Goal: Task Accomplishment & Management: Use online tool/utility

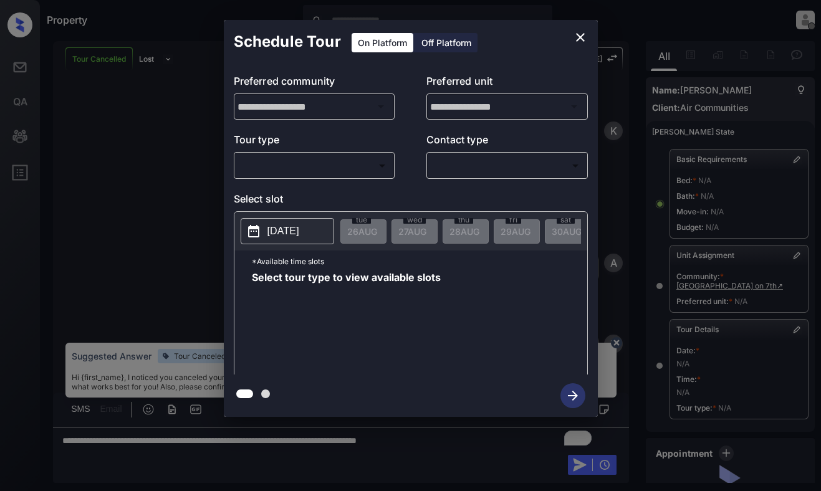
scroll to position [3063, 0]
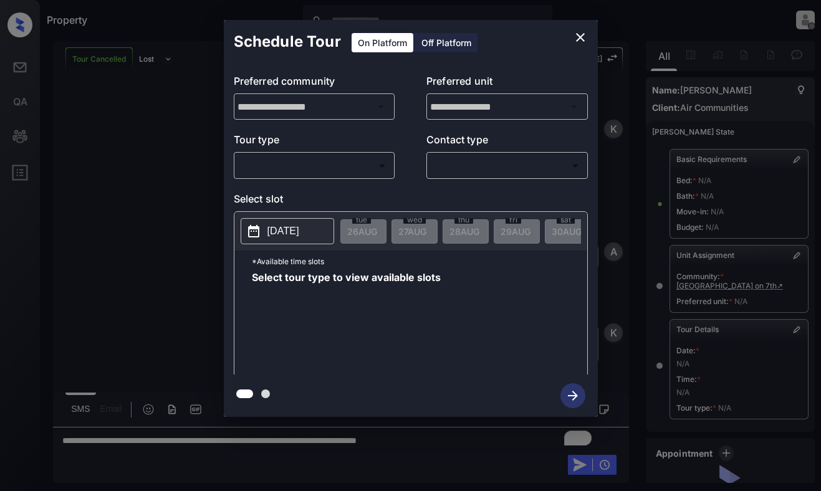
click at [369, 171] on body "Property [PERSON_NAME] Offline Set yourself online Set yourself on break Profil…" at bounding box center [410, 245] width 821 height 491
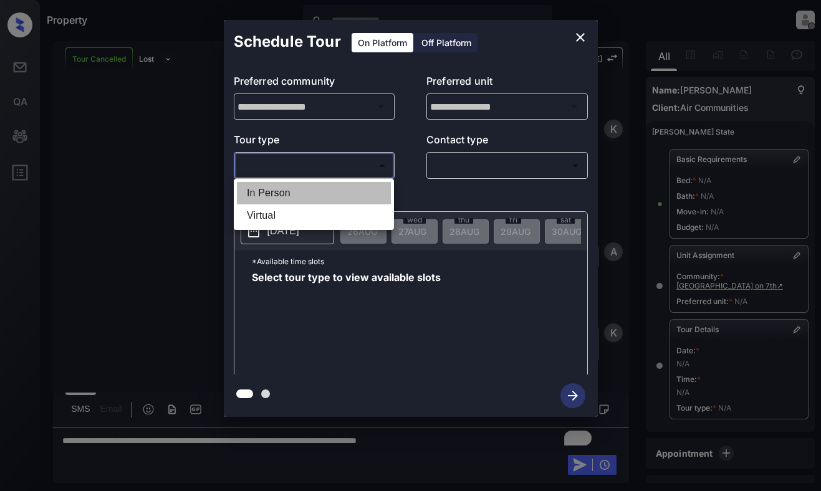
click at [370, 190] on li "In Person" at bounding box center [314, 193] width 154 height 22
type input "********"
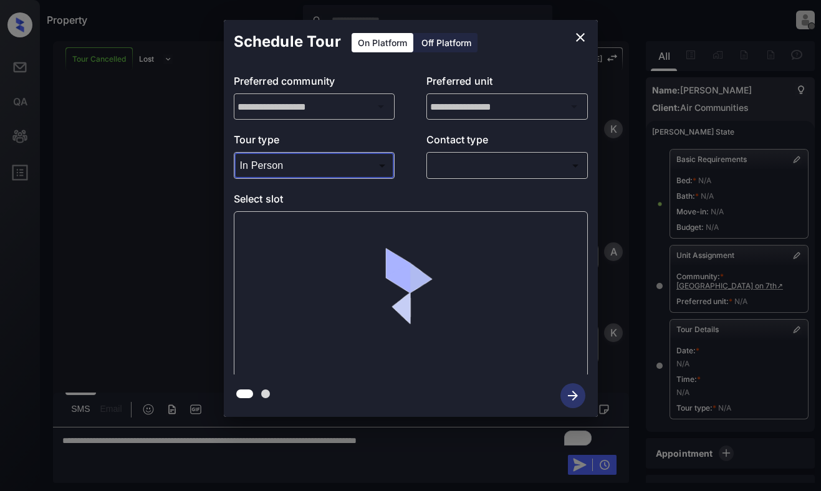
click at [578, 31] on icon "close" at bounding box center [580, 37] width 15 height 15
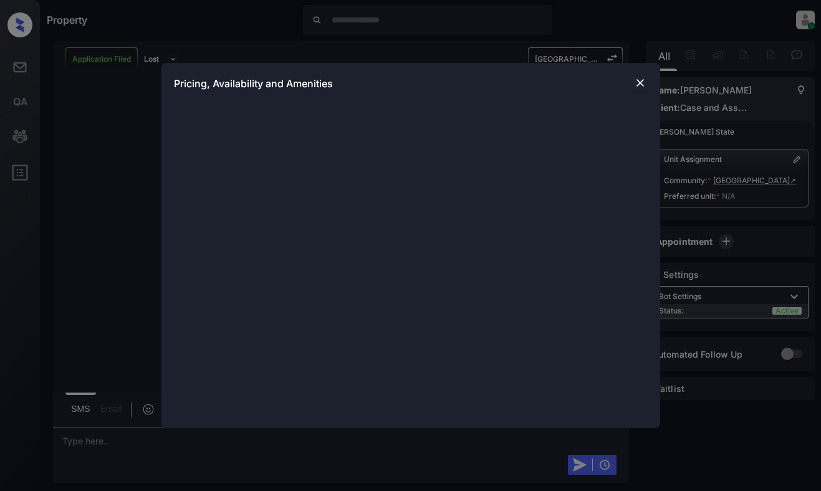
scroll to position [3068, 0]
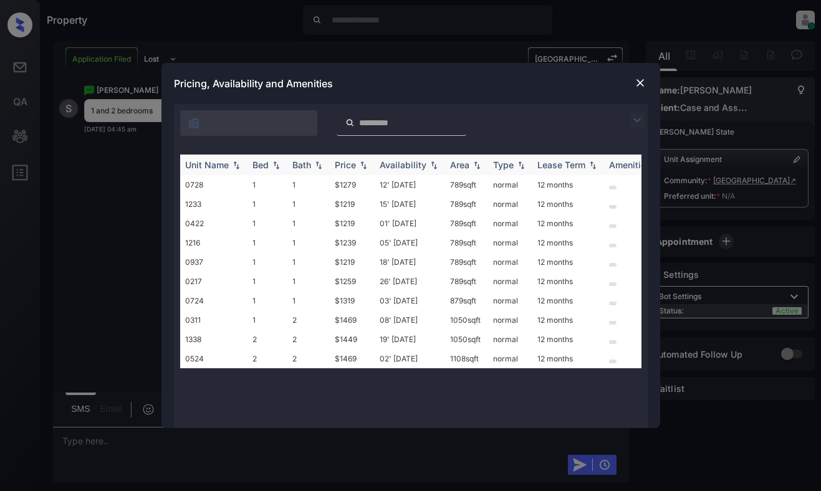
click at [345, 163] on div "Price" at bounding box center [345, 165] width 21 height 11
click at [348, 185] on td "$1219" at bounding box center [352, 184] width 45 height 19
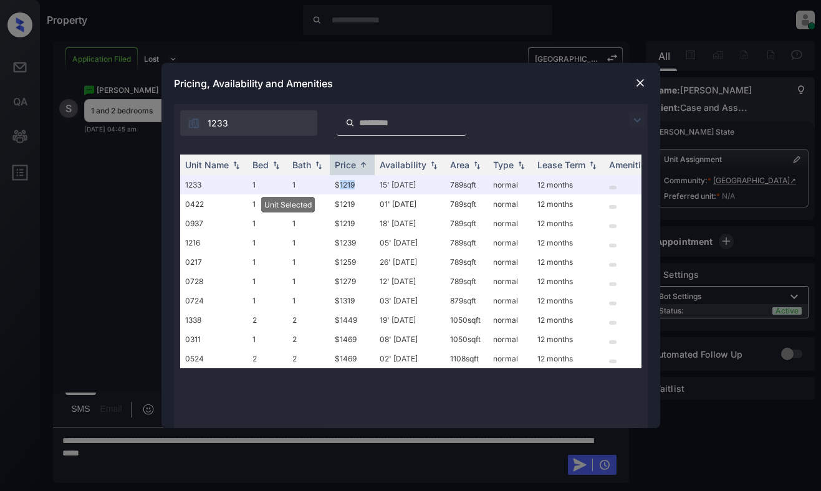
click at [636, 81] on img at bounding box center [640, 83] width 12 height 12
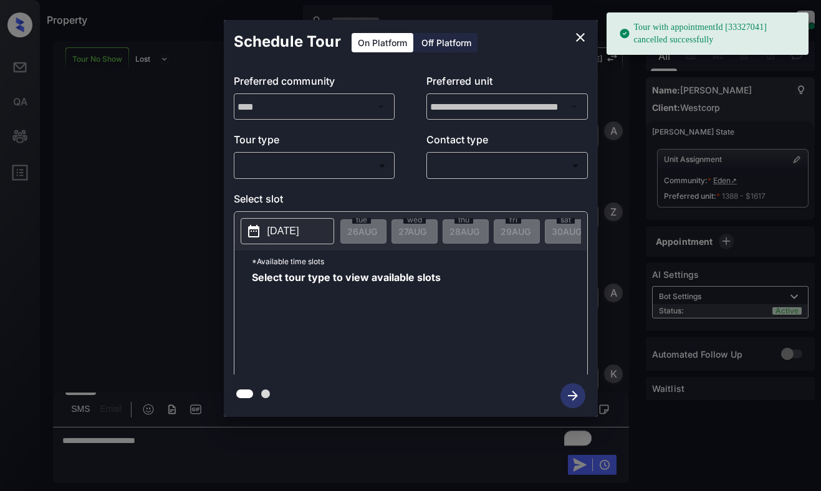
scroll to position [4950, 0]
click at [345, 162] on body "Tour with appointmentId [33327041] cancelled successfully Property Dominic Cera…" at bounding box center [410, 245] width 821 height 491
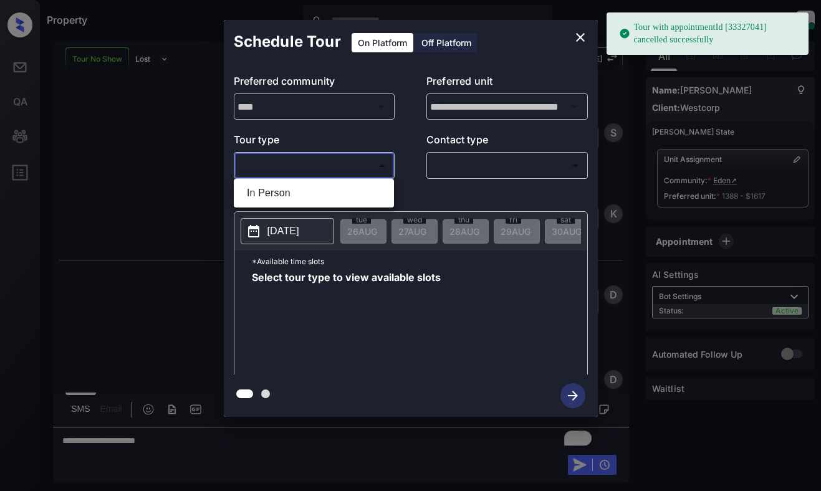
click at [341, 190] on li "In Person" at bounding box center [314, 193] width 154 height 22
type input "********"
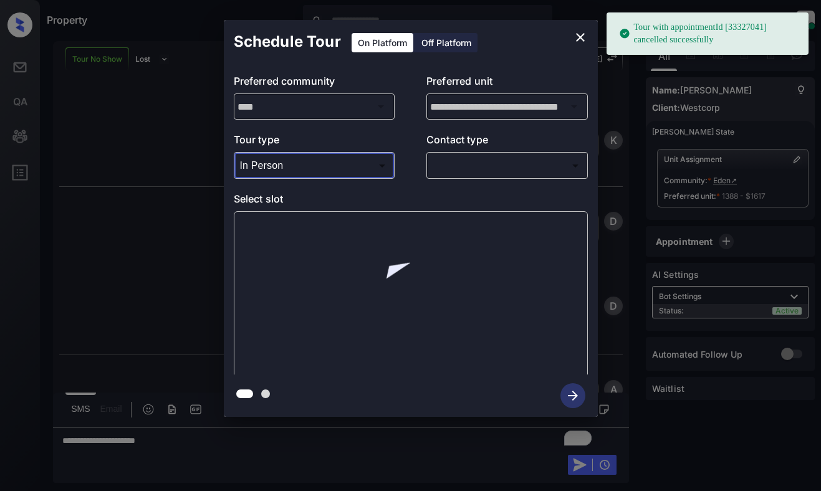
scroll to position [5031, 0]
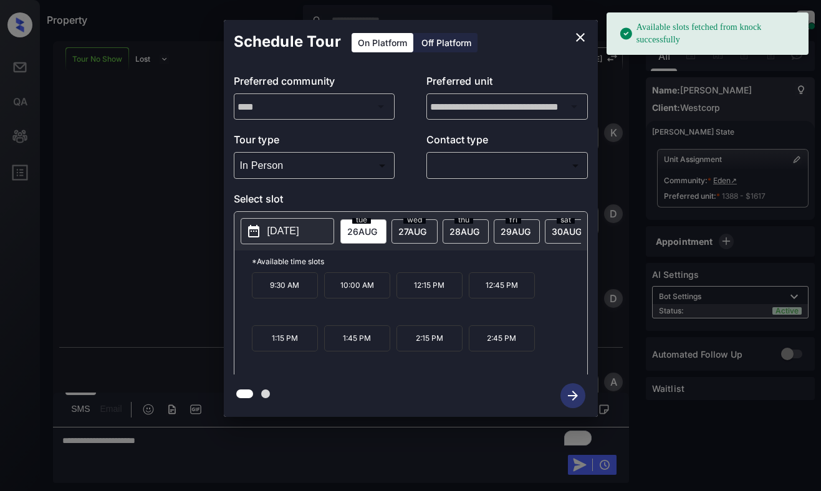
drag, startPoint x: 285, startPoint y: 216, endPoint x: 286, endPoint y: 229, distance: 12.5
click at [286, 229] on p "[DATE]" at bounding box center [283, 231] width 32 height 15
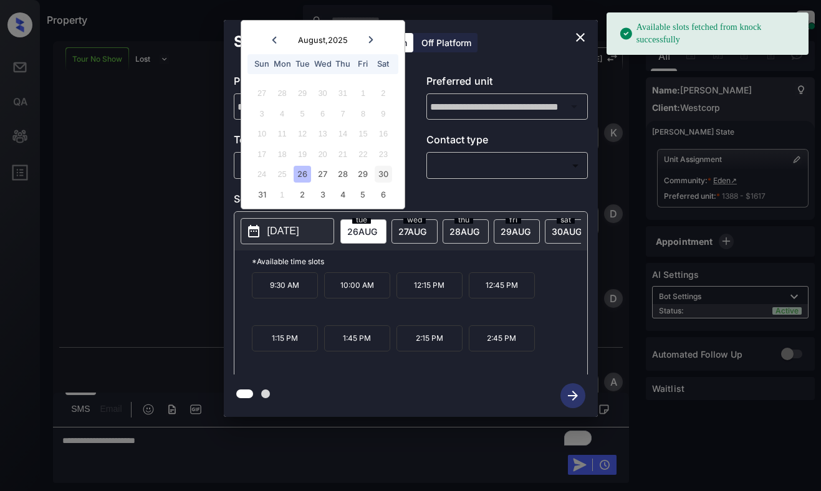
click at [377, 174] on div "30" at bounding box center [383, 174] width 17 height 17
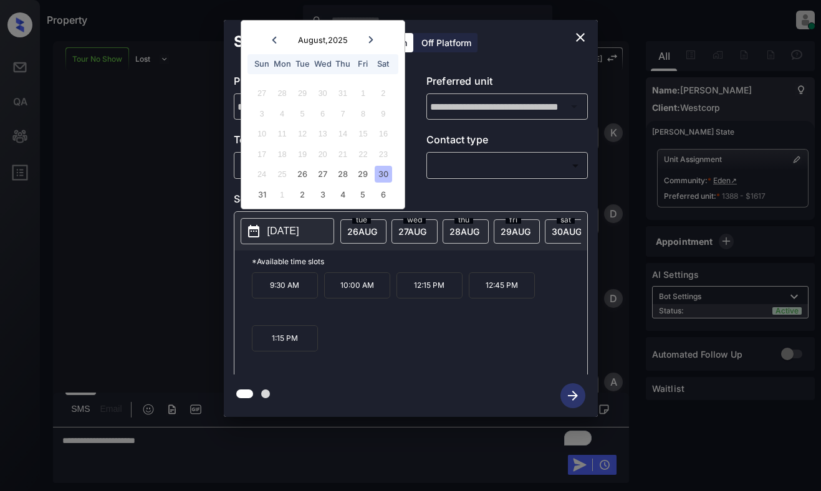
click at [582, 42] on icon "close" at bounding box center [580, 37] width 15 height 15
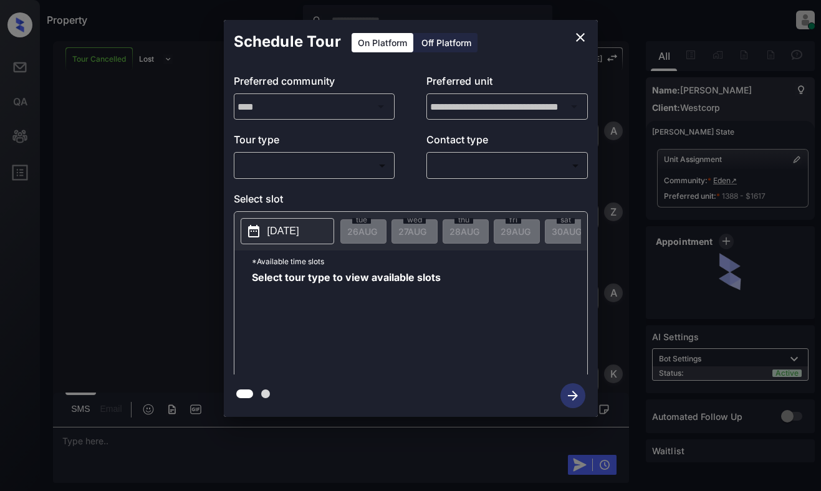
scroll to position [5437, 0]
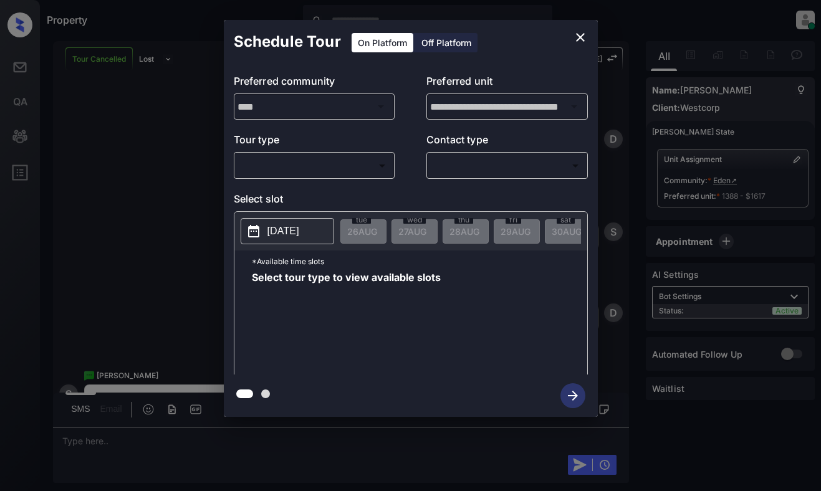
click at [334, 168] on body "Property Dominic Ceralde Online Set yourself offline Set yourself on break Prof…" at bounding box center [410, 245] width 821 height 491
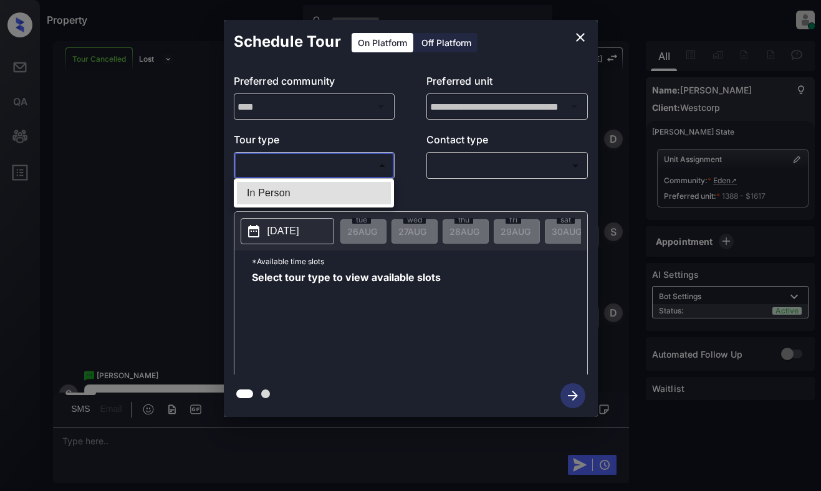
click at [338, 191] on li "In Person" at bounding box center [314, 193] width 154 height 22
type input "********"
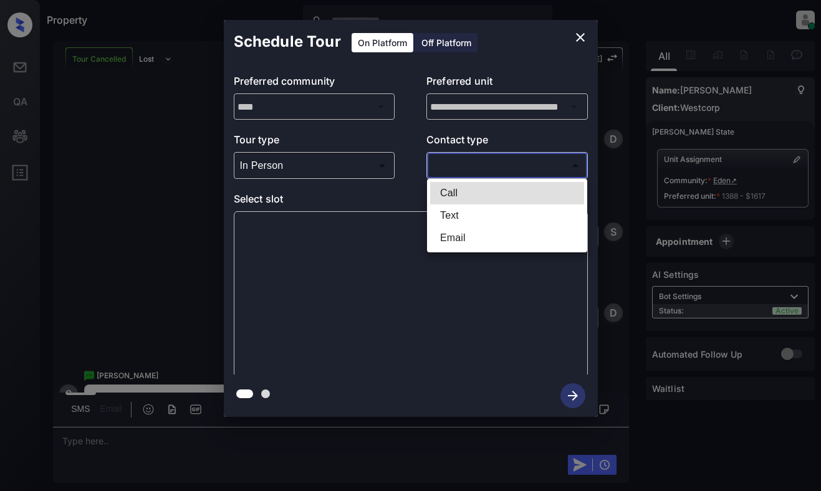
click at [494, 167] on body "Property Dominic Ceralde Online Set yourself offline Set yourself on break Prof…" at bounding box center [410, 245] width 821 height 491
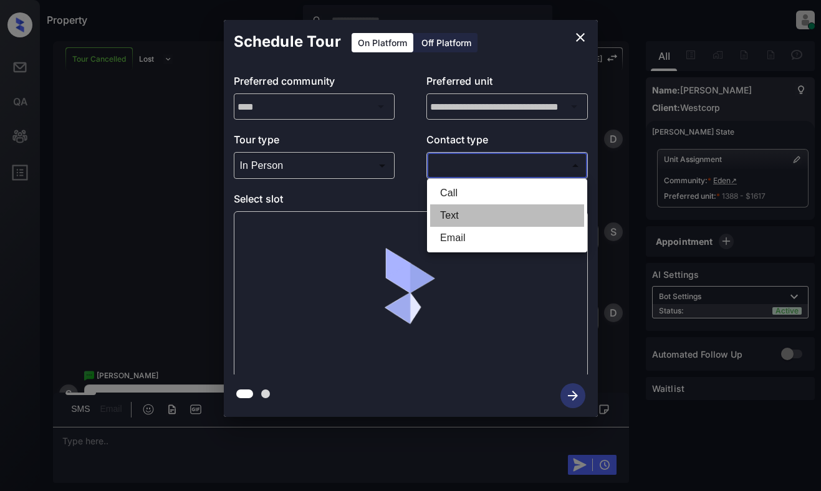
click at [490, 213] on li "Text" at bounding box center [507, 215] width 154 height 22
type input "****"
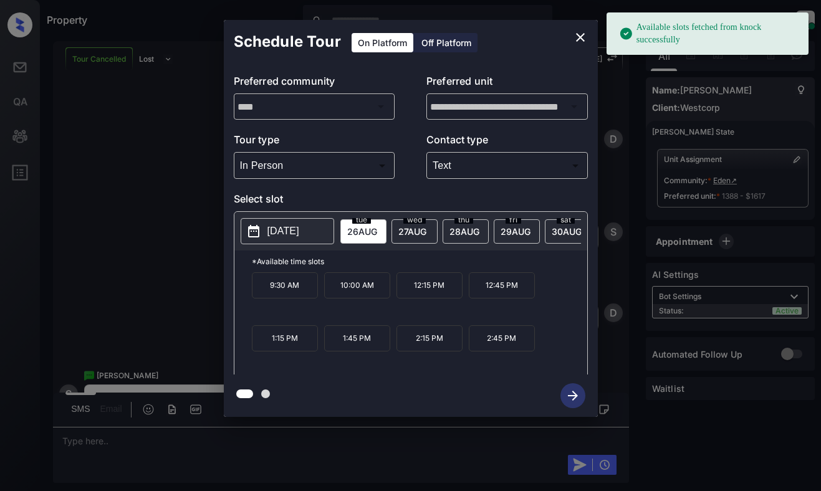
click at [298, 227] on p "[DATE]" at bounding box center [283, 231] width 32 height 15
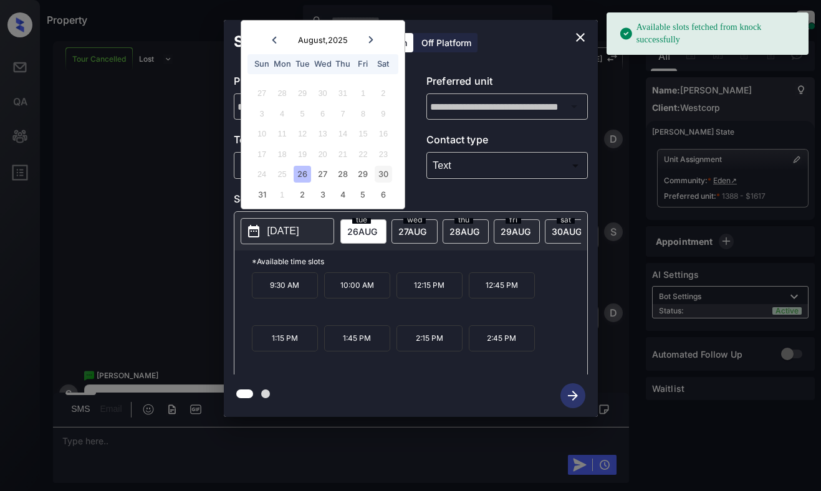
click at [388, 171] on div "30" at bounding box center [383, 174] width 17 height 17
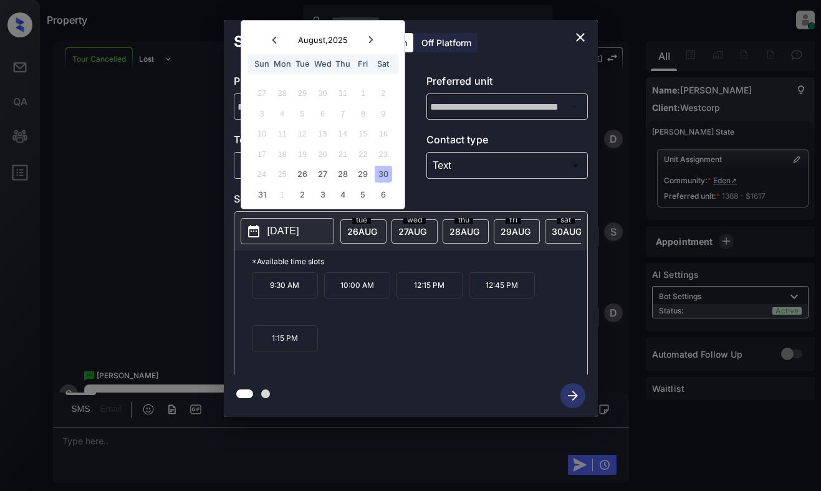
click at [353, 298] on p "10:00 AM" at bounding box center [357, 285] width 66 height 26
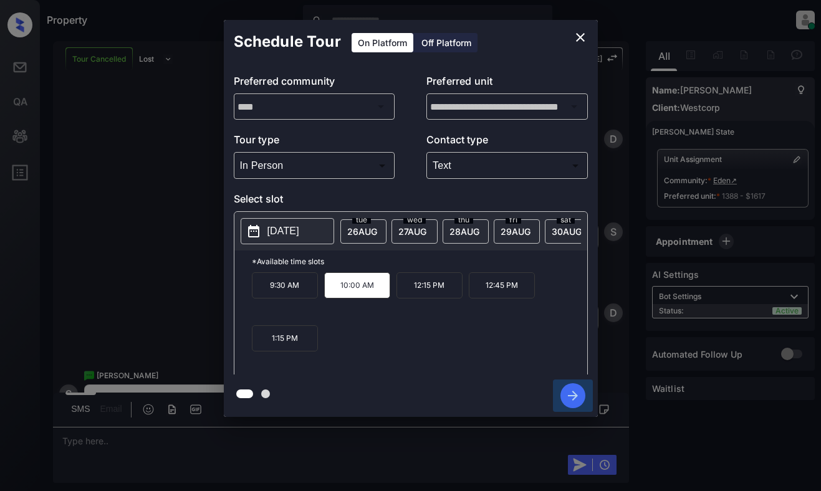
click at [568, 401] on icon "button" at bounding box center [572, 395] width 25 height 25
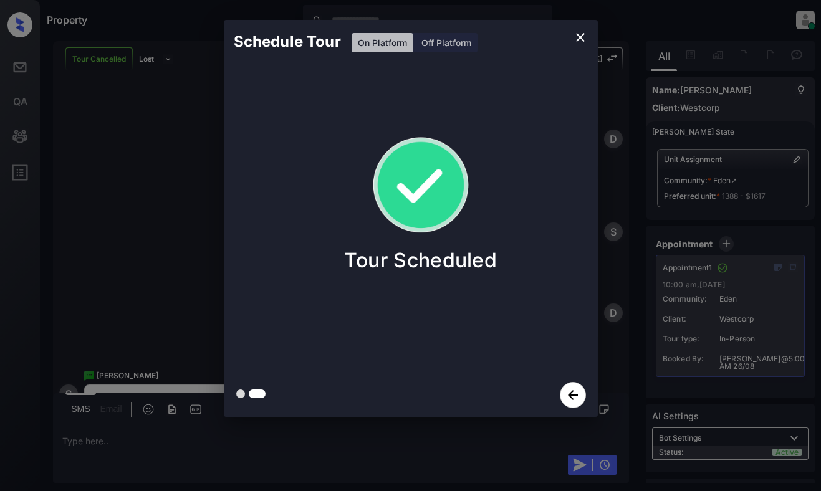
click at [159, 241] on div "Schedule Tour On Platform Off Platform Tour Scheduled" at bounding box center [410, 218] width 821 height 437
